Goal: Entertainment & Leisure: Consume media (video, audio)

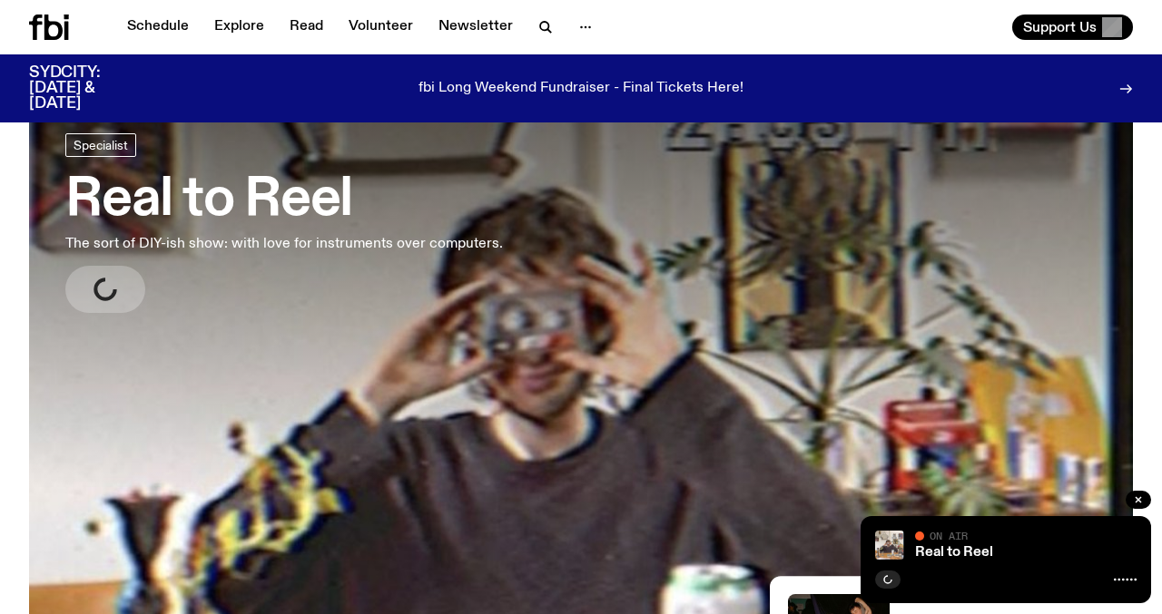
scroll to position [56, 0]
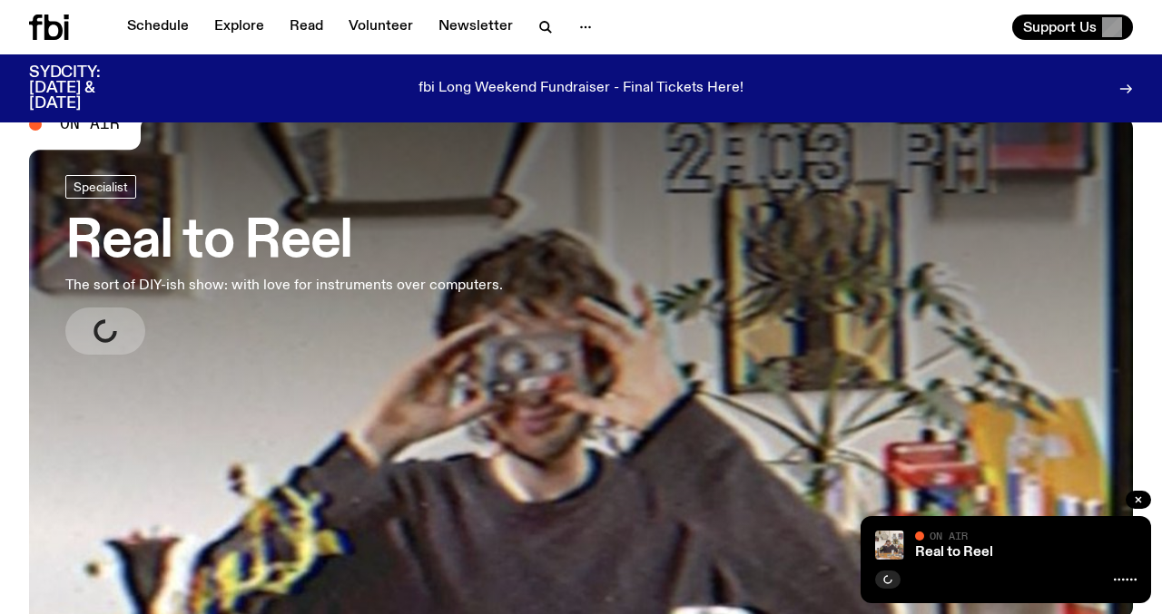
click at [290, 250] on h3 "Real to Reel" at bounding box center [283, 242] width 437 height 51
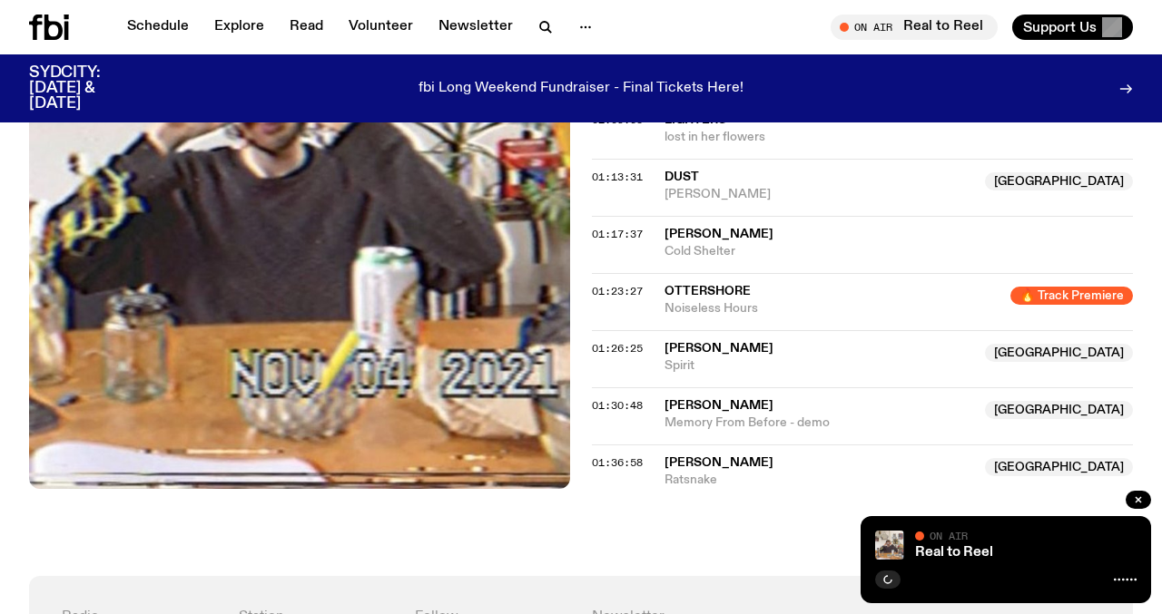
scroll to position [1469, 0]
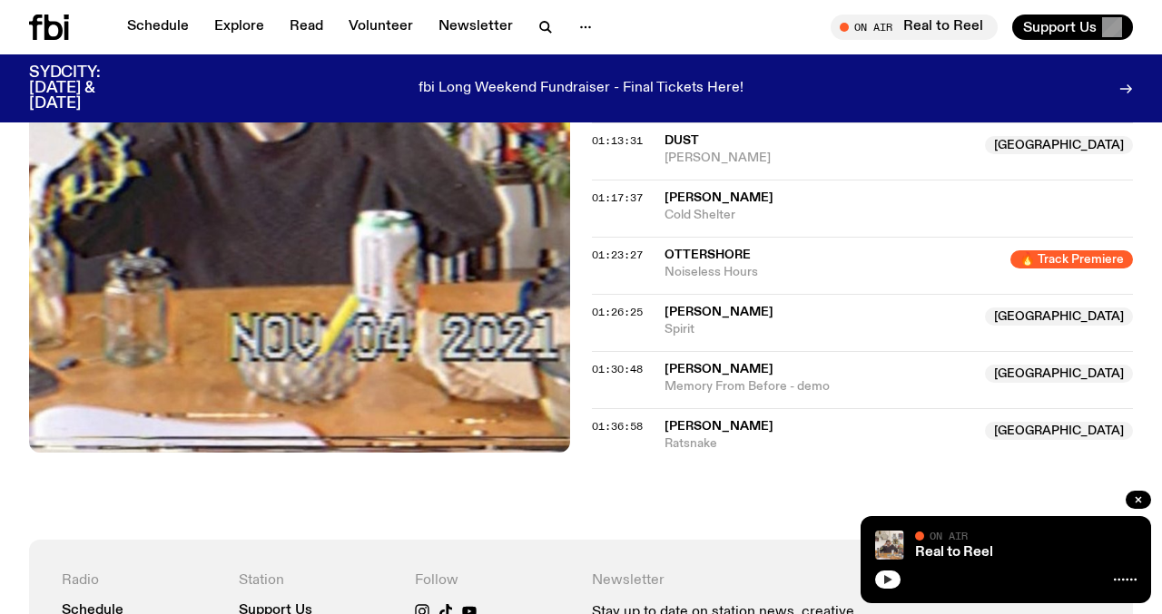
click at [894, 583] on button "button" at bounding box center [887, 580] width 25 height 18
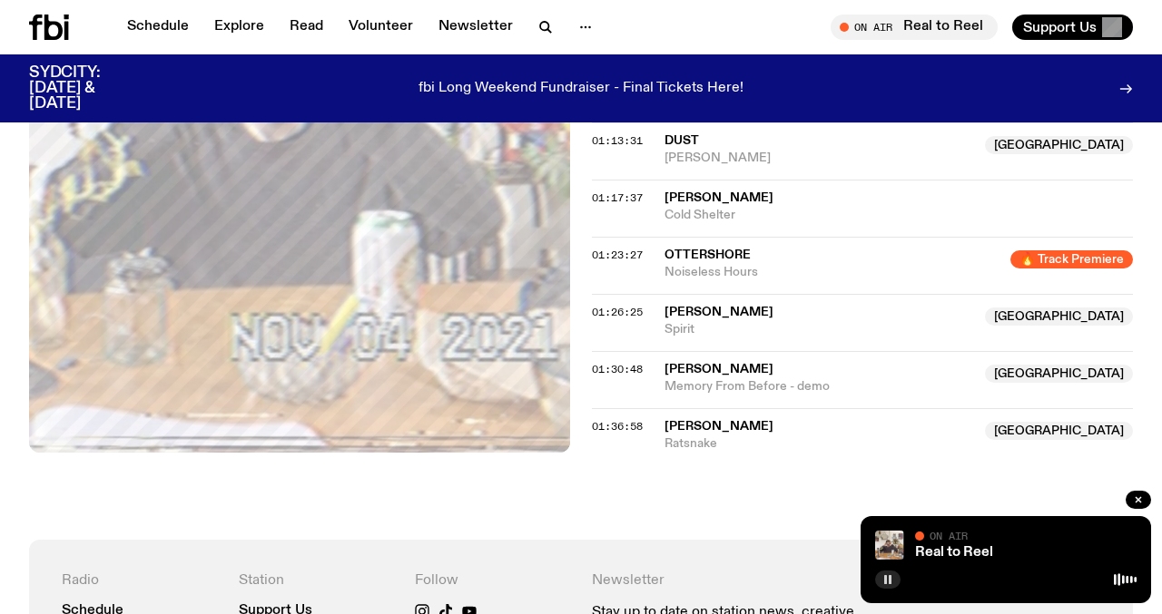
click at [884, 587] on button "button" at bounding box center [887, 580] width 25 height 18
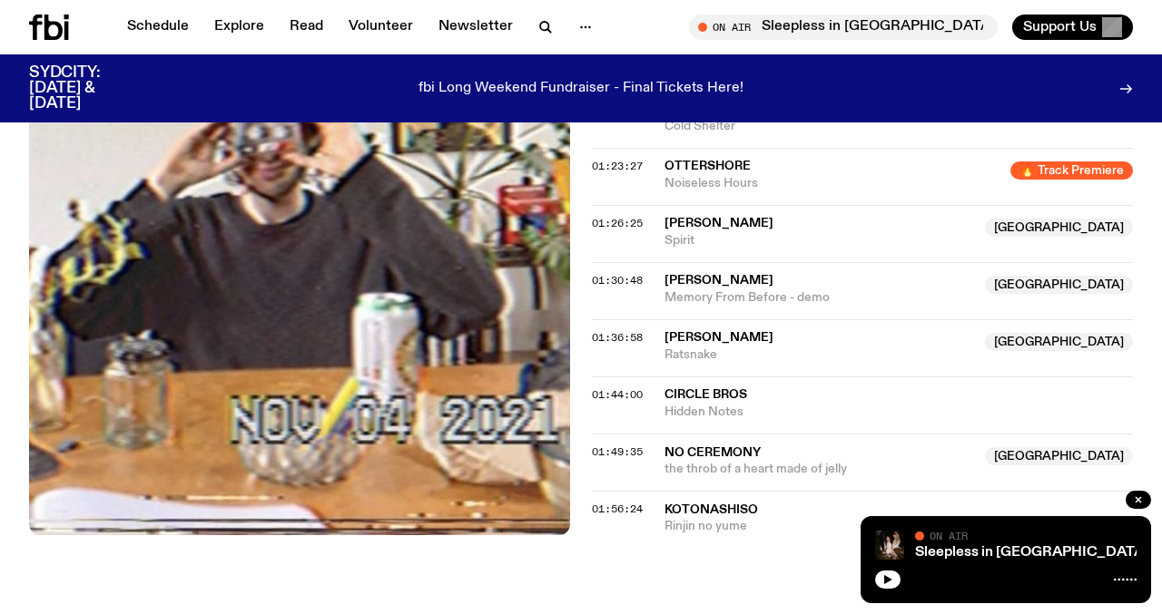
scroll to position [1554, 0]
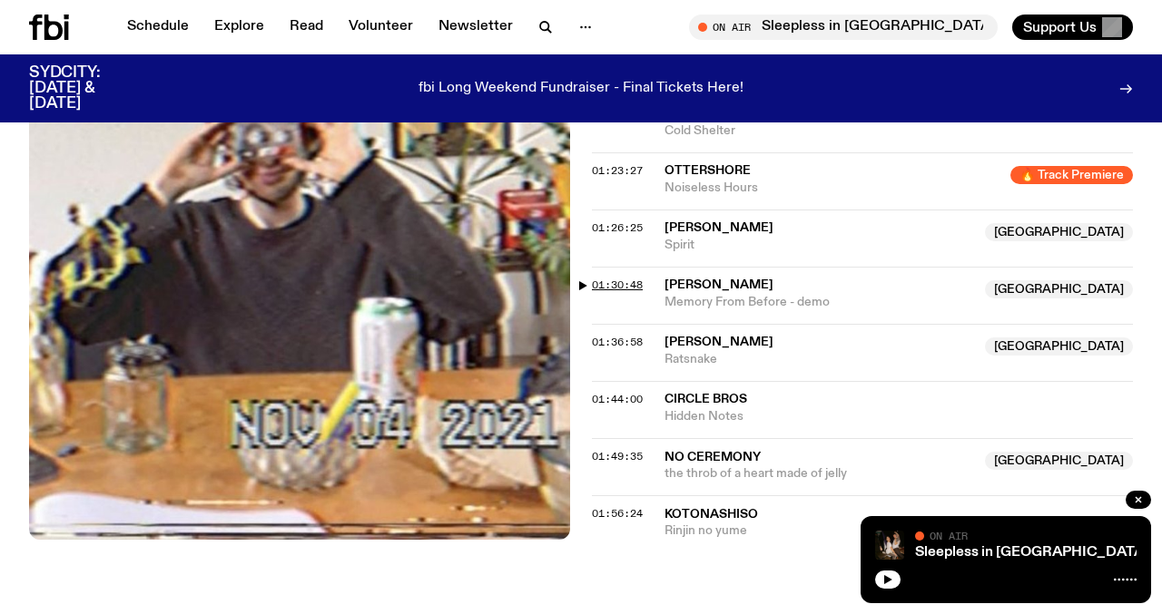
click at [599, 280] on span "01:30:48" at bounding box center [617, 285] width 51 height 15
click at [608, 286] on span "01:30:48" at bounding box center [617, 285] width 51 height 15
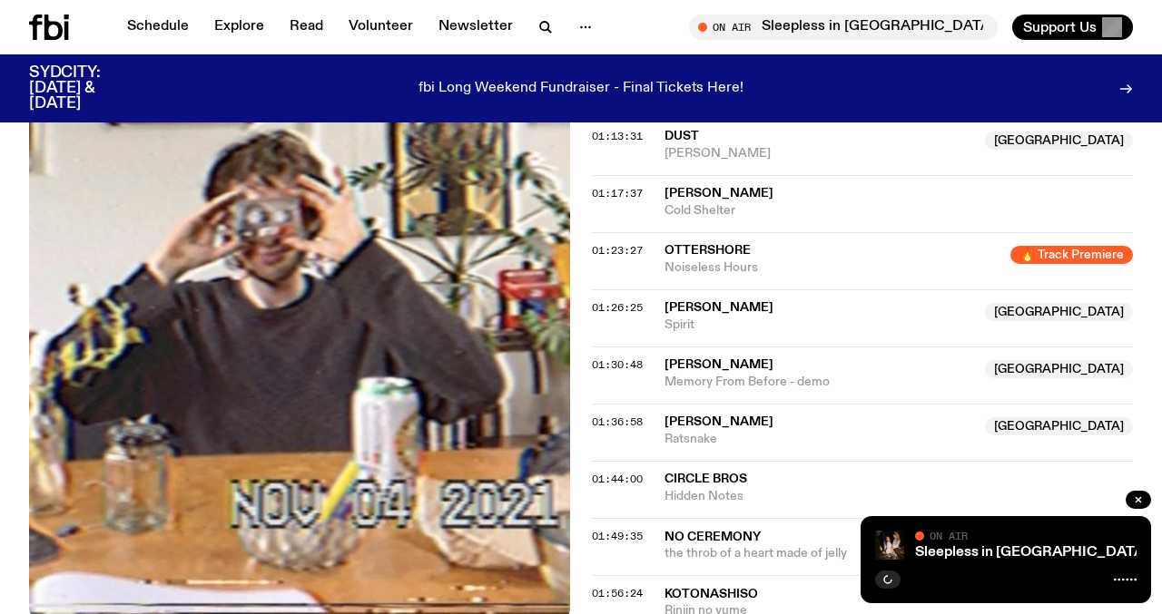
scroll to position [1028, 0]
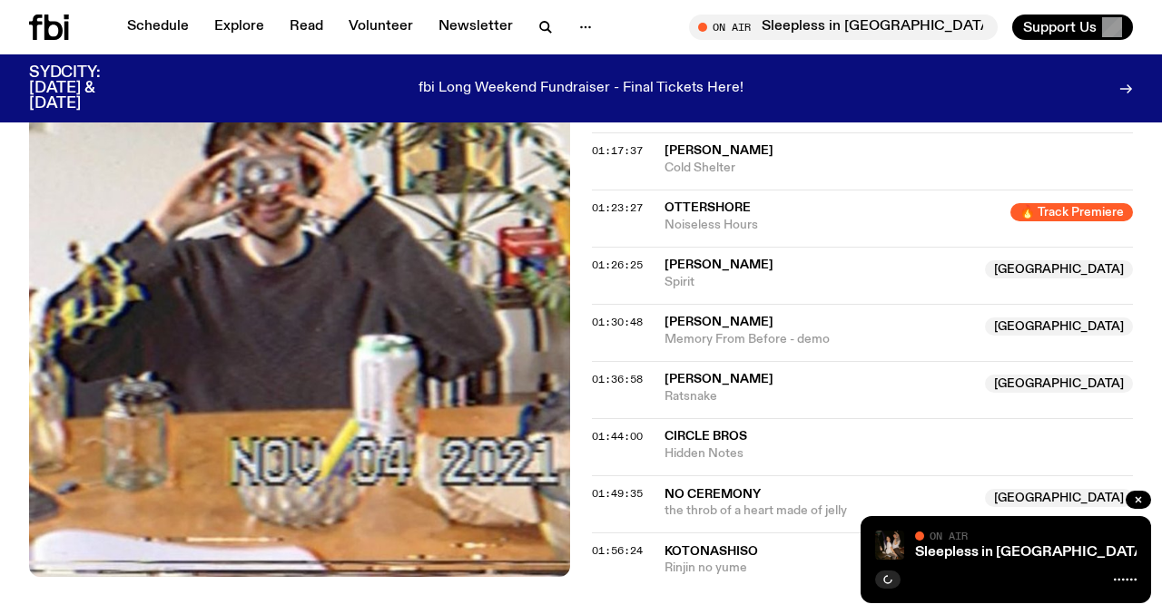
scroll to position [1522, 0]
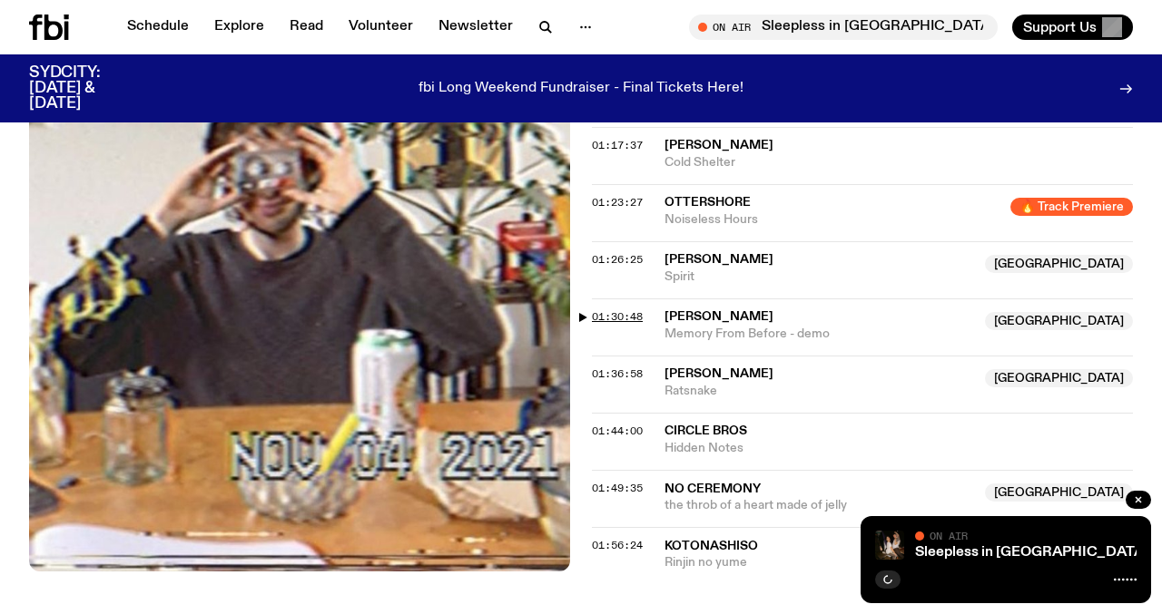
click at [596, 317] on span "01:30:48" at bounding box center [617, 316] width 51 height 15
click at [1143, 502] on icon "button" at bounding box center [1138, 500] width 11 height 11
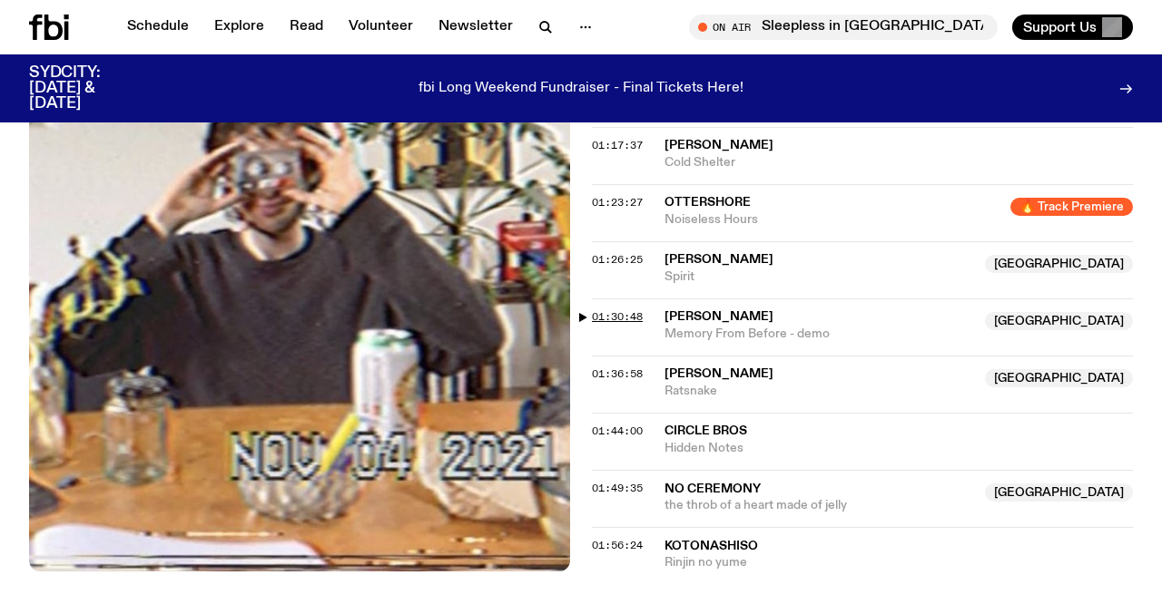
click at [624, 314] on span "01:30:48" at bounding box center [617, 316] width 51 height 15
click at [241, 21] on link "Explore" at bounding box center [239, 27] width 72 height 25
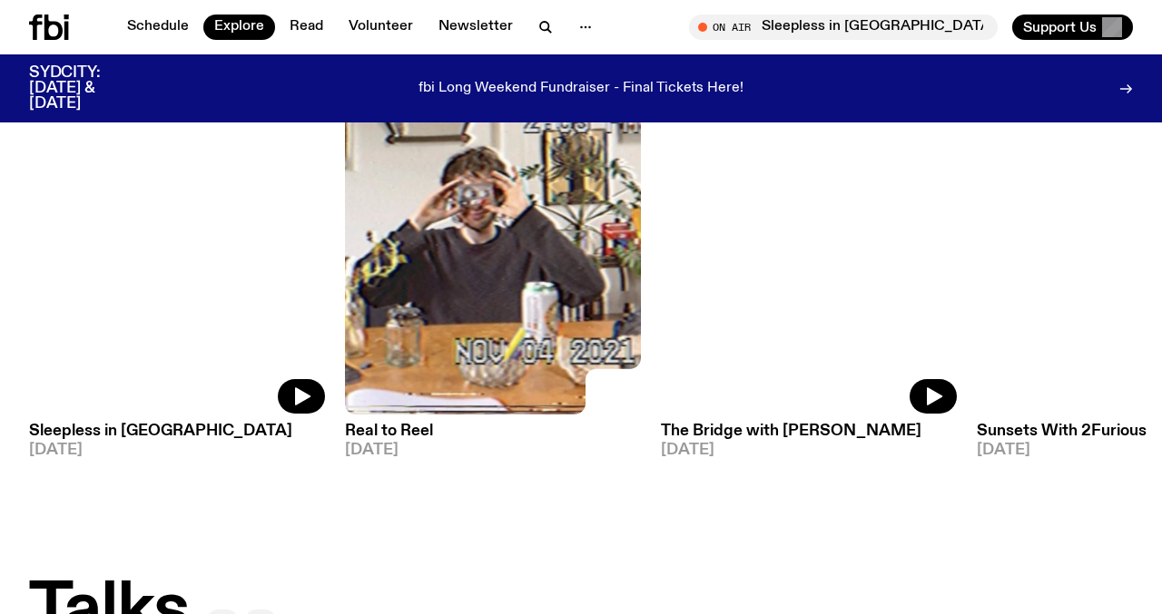
scroll to position [1518, 0]
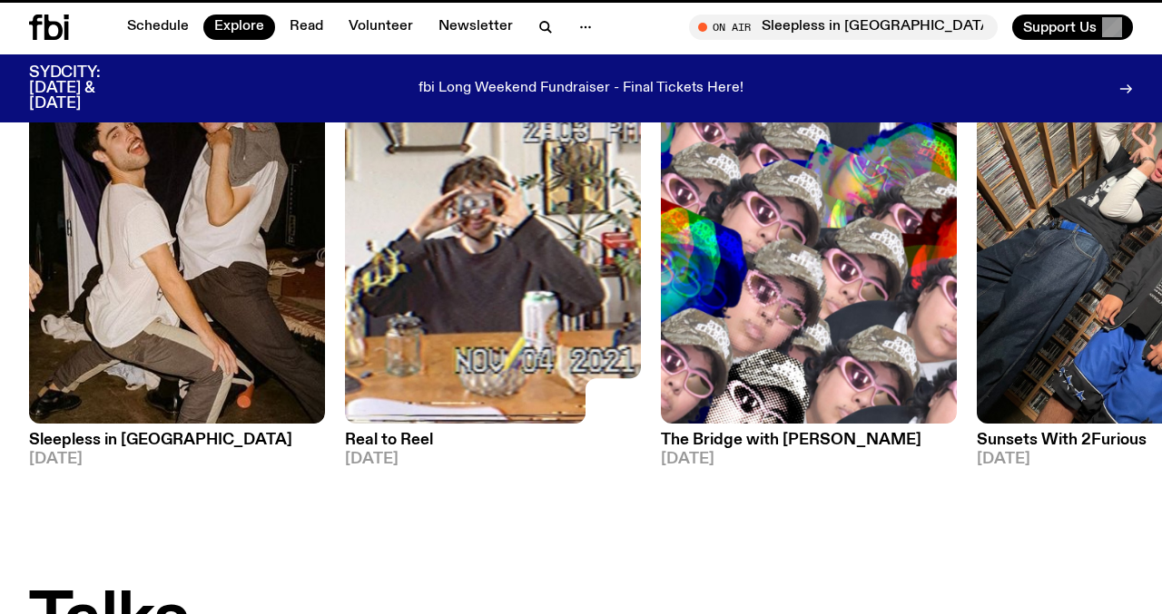
scroll to position [1504, 0]
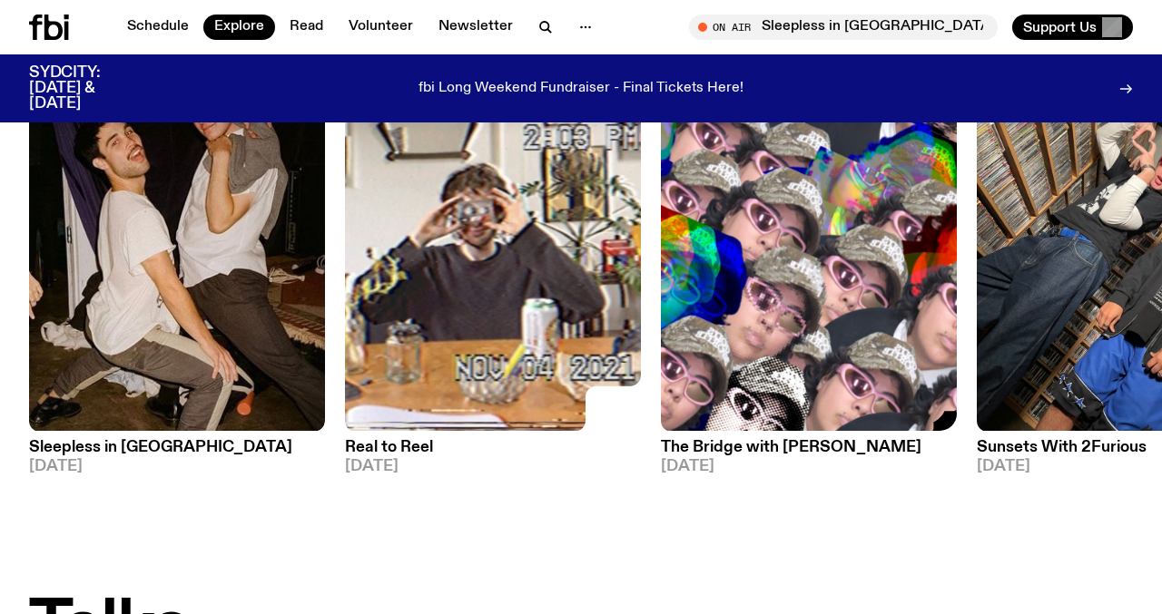
click at [778, 297] on img at bounding box center [809, 234] width 296 height 395
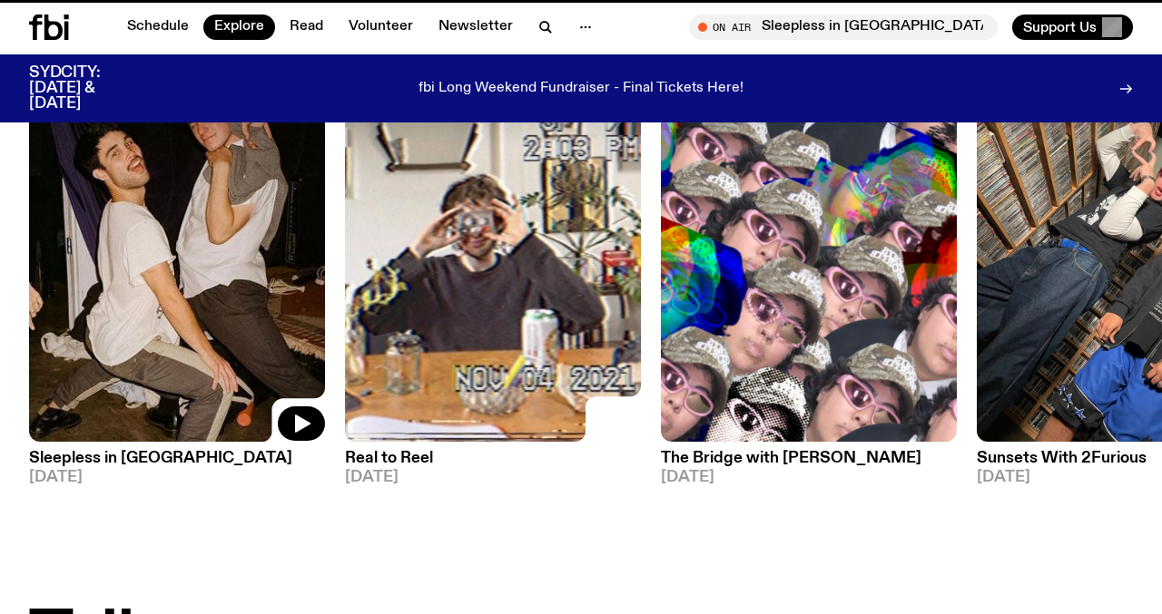
scroll to position [1489, 0]
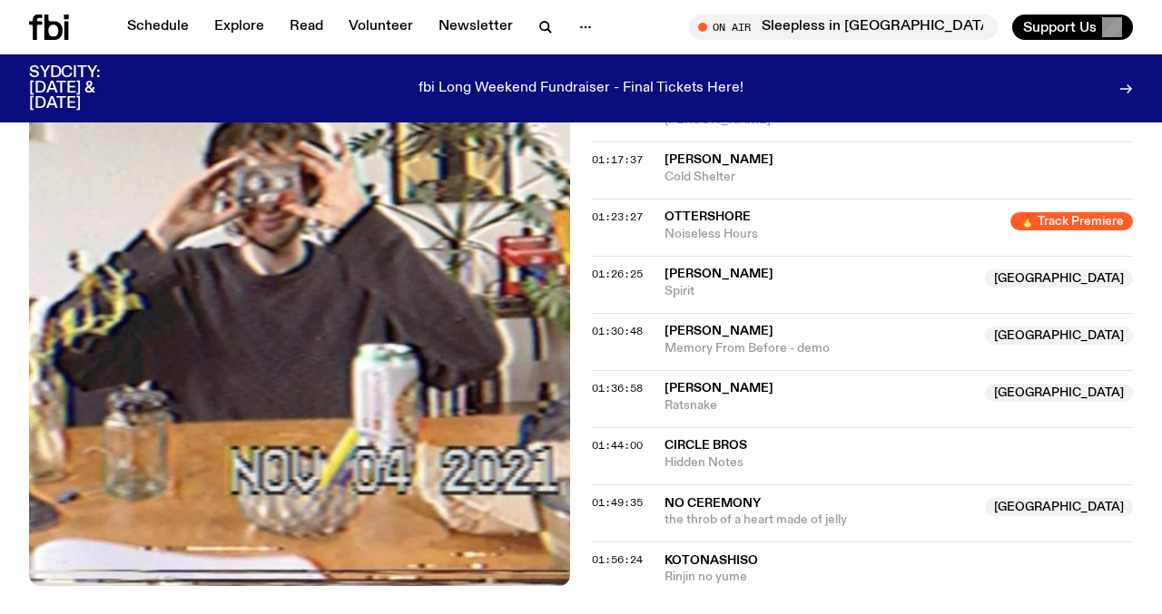
scroll to position [1561, 0]
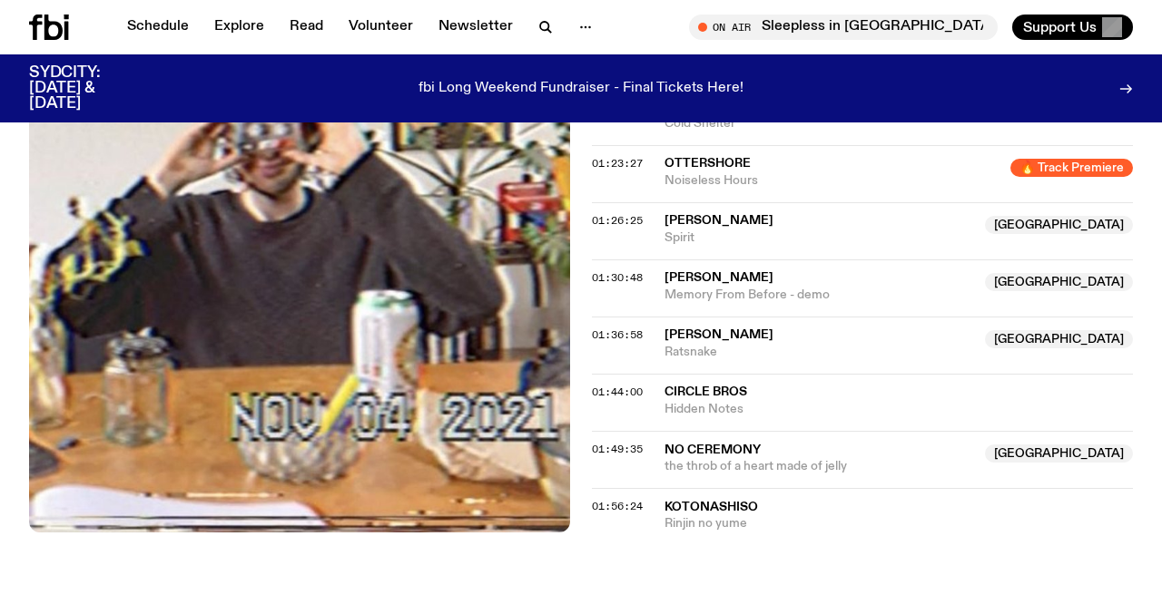
click at [761, 290] on span "Memory From Before - demo" at bounding box center [818, 295] width 309 height 17
click at [722, 449] on span "no ceremony" at bounding box center [712, 450] width 96 height 13
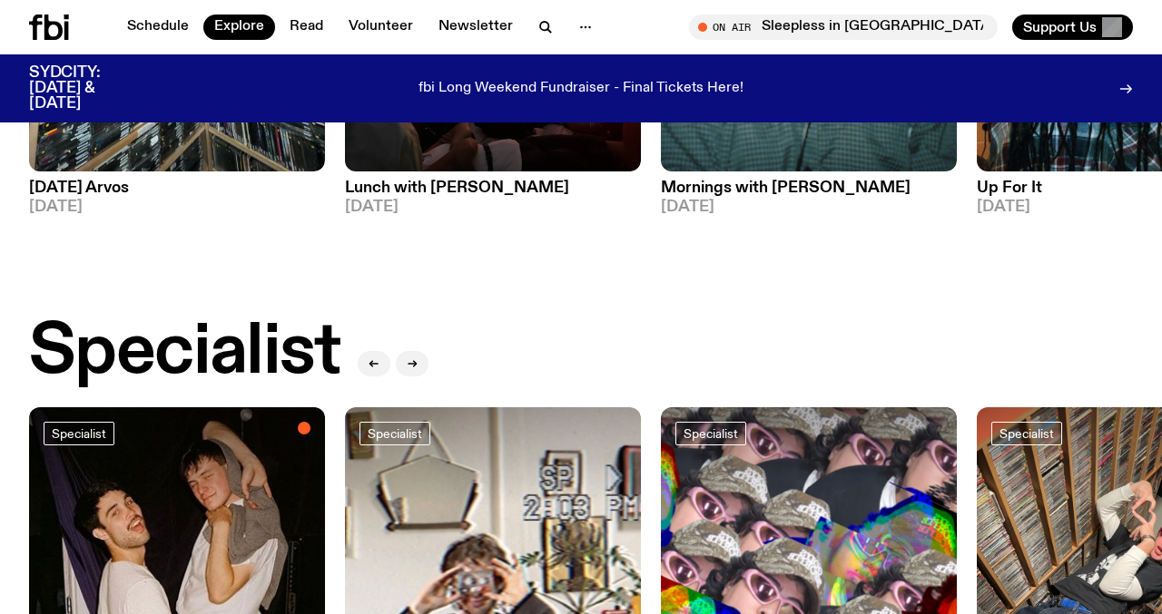
scroll to position [1186, 0]
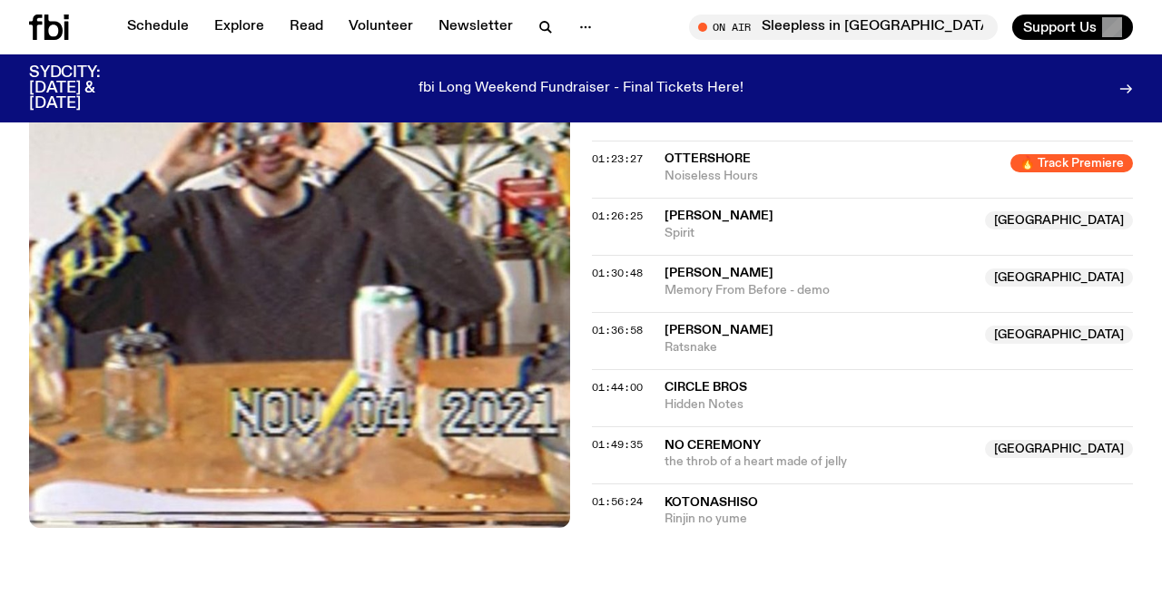
scroll to position [1566, 0]
